Goal: Check status: Check status

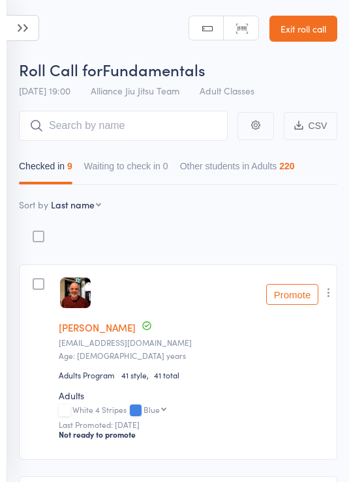
click at [27, 38] on icon at bounding box center [23, 28] width 33 height 26
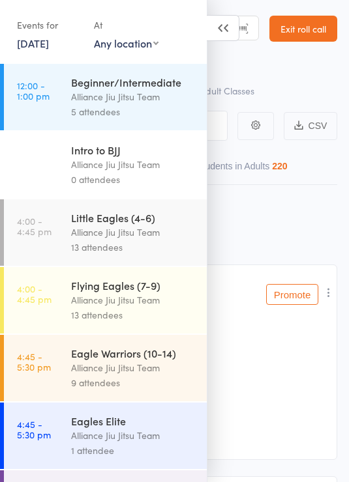
click at [49, 50] on link "[DATE]" at bounding box center [33, 43] width 32 height 14
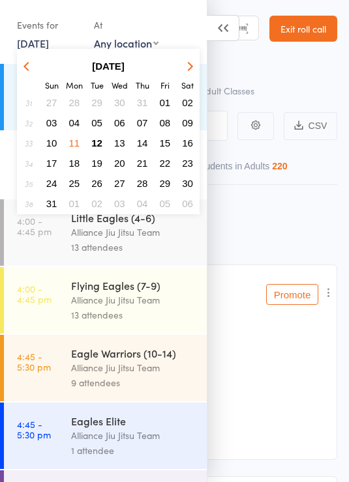
click at [100, 138] on button "12" at bounding box center [97, 143] width 20 height 18
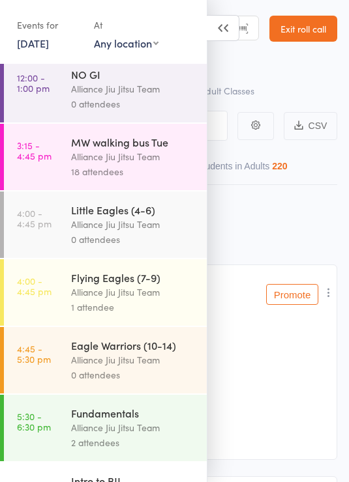
scroll to position [225, 0]
click at [154, 279] on div "Flying Eagles (7-9)" at bounding box center [133, 278] width 124 height 14
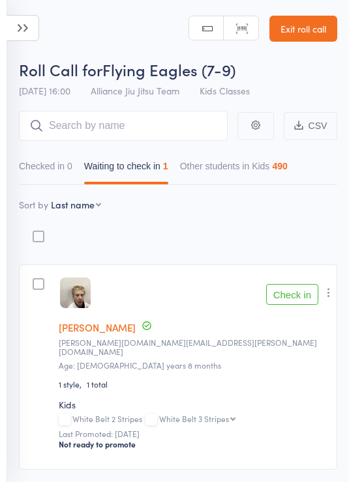
click at [22, 29] on icon at bounding box center [23, 28] width 33 height 26
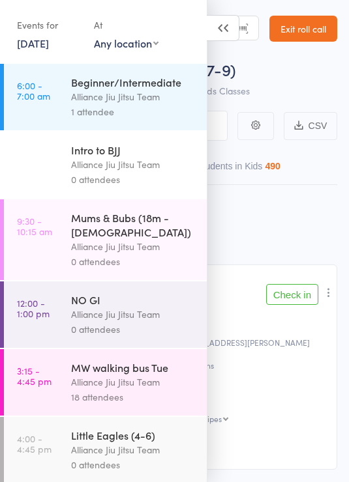
click at [149, 92] on div "Alliance Jiu Jitsu Team" at bounding box center [133, 96] width 124 height 15
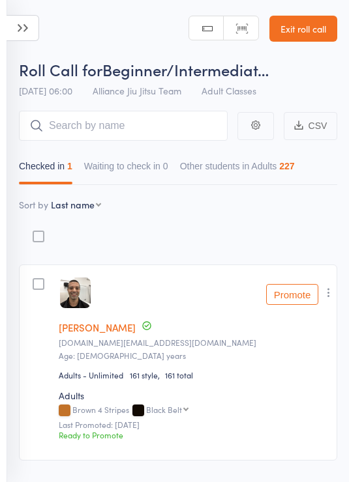
click at [319, 29] on link "Exit roll call" at bounding box center [303, 29] width 68 height 26
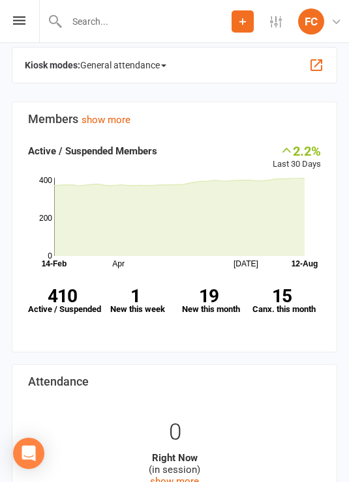
scroll to position [409, 0]
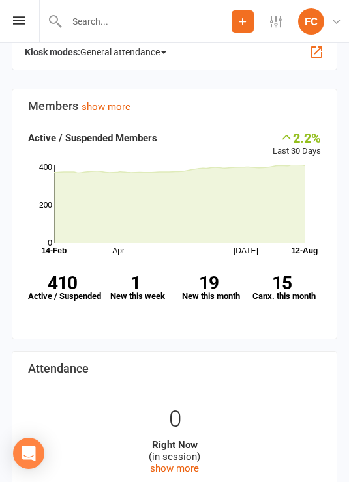
click at [142, 274] on strong "1" at bounding box center [135, 283] width 68 height 18
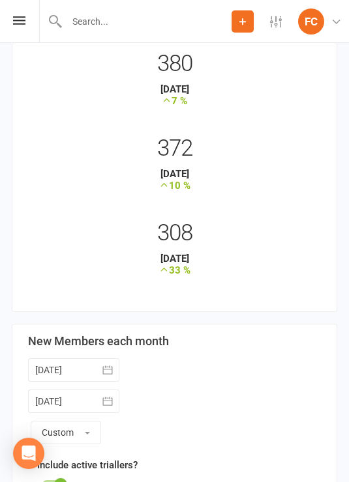
scroll to position [297, 0]
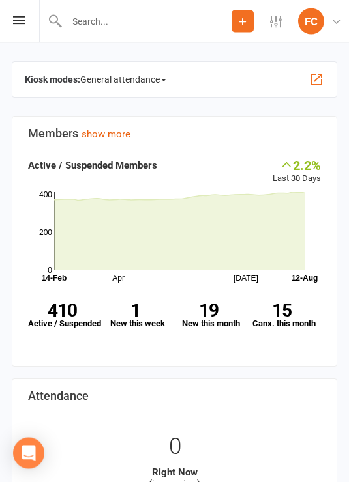
scroll to position [381, 0]
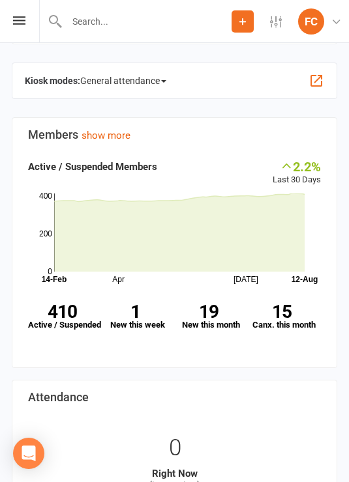
click at [283, 303] on strong "15" at bounding box center [282, 312] width 68 height 18
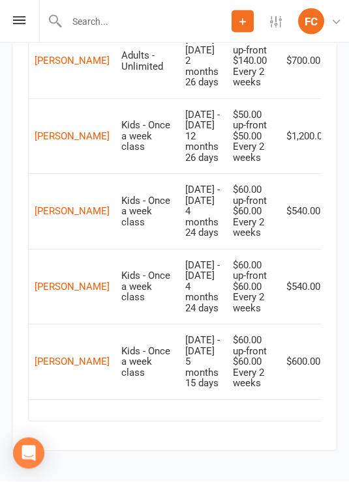
scroll to position [1898, 0]
